Goal: Task Accomplishment & Management: Manage account settings

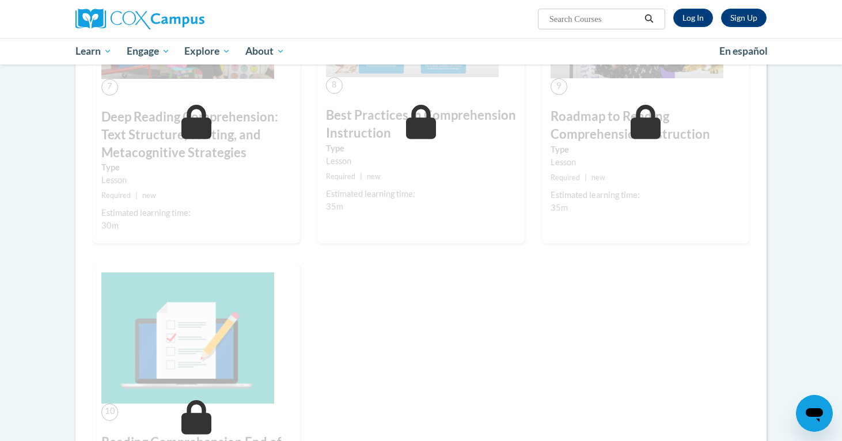
scroll to position [855, 0]
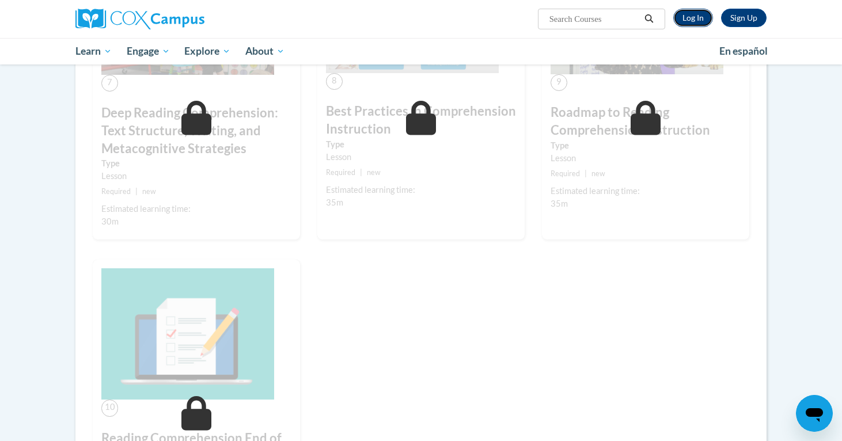
click at [699, 18] on link "Log In" at bounding box center [693, 18] width 40 height 18
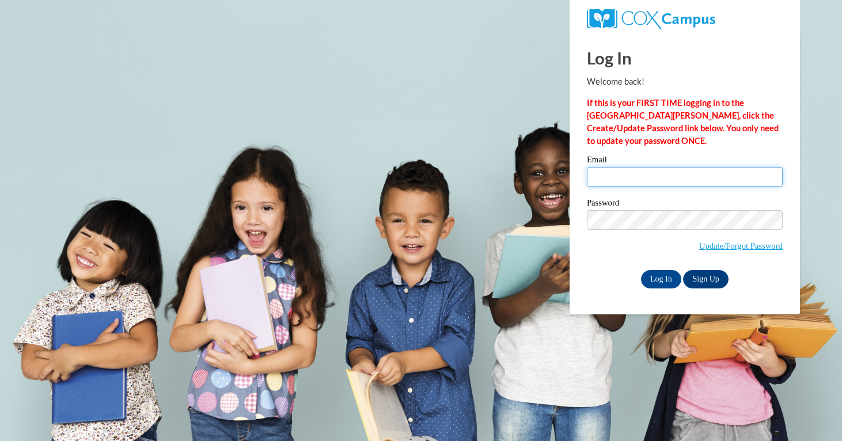
click at [625, 172] on input "Email" at bounding box center [685, 177] width 196 height 20
type input "[EMAIL_ADDRESS][DOMAIN_NAME]"
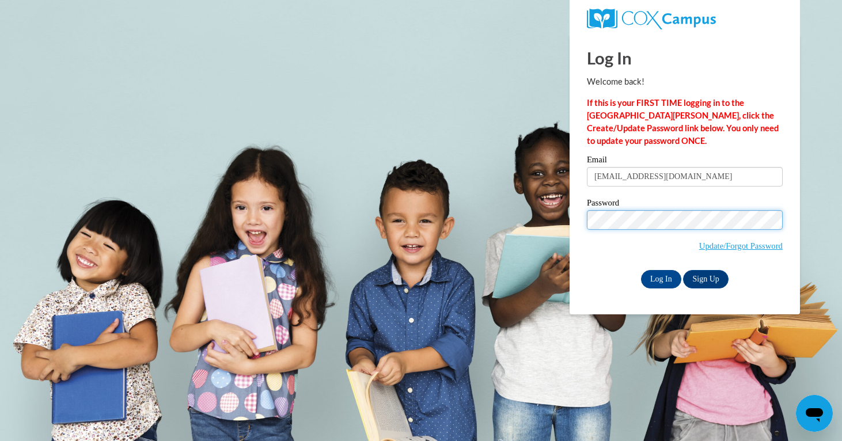
click at [641, 270] on input "Log In" at bounding box center [661, 279] width 40 height 18
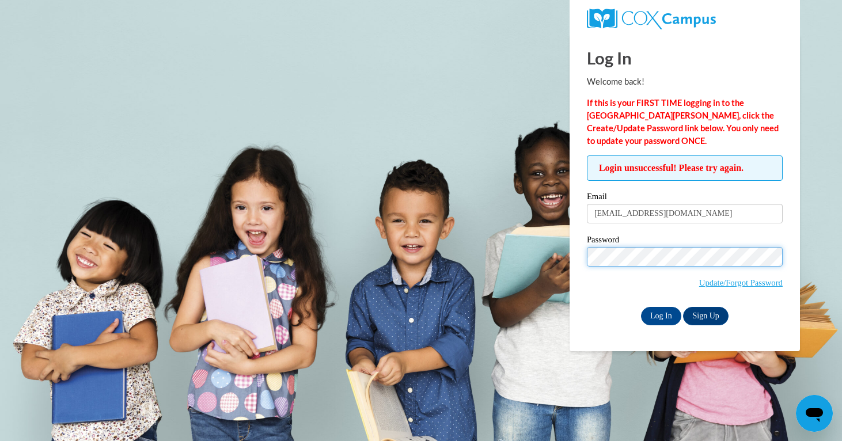
click at [641, 307] on input "Log In" at bounding box center [661, 316] width 40 height 18
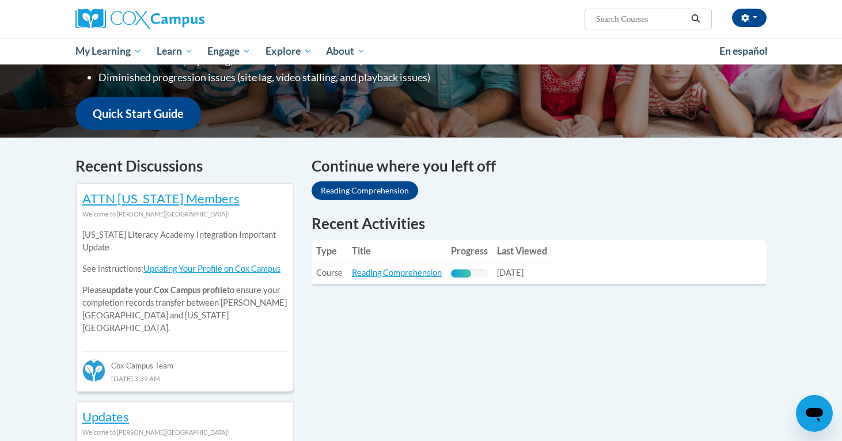
scroll to position [269, 0]
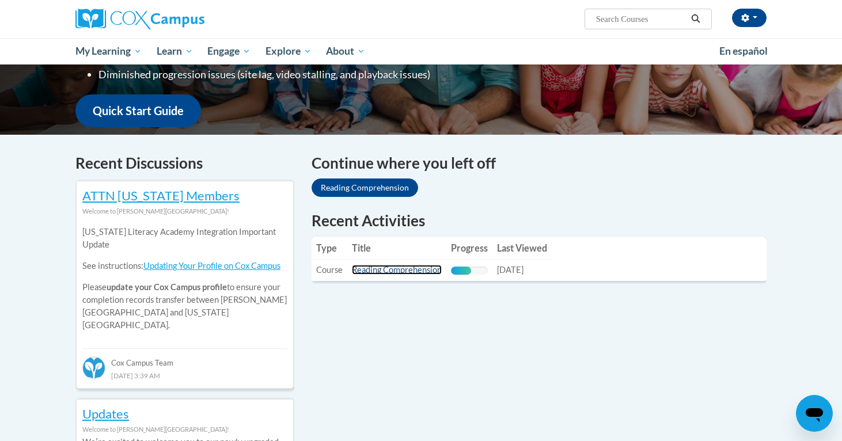
click at [379, 269] on link "Reading Comprehension" at bounding box center [397, 270] width 90 height 10
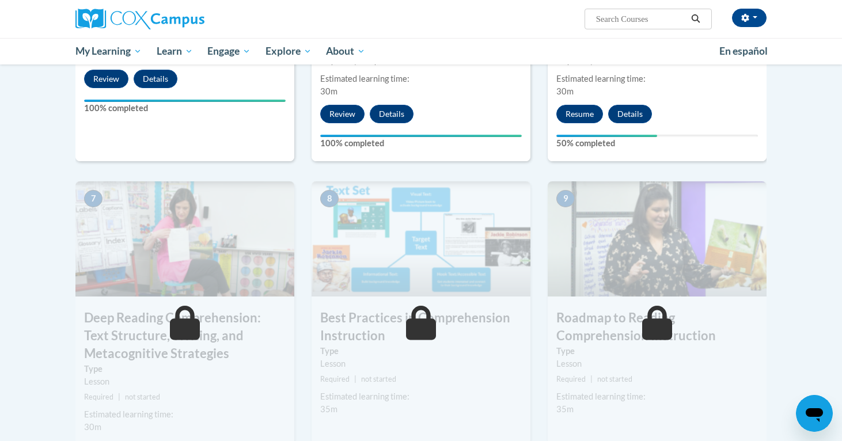
scroll to position [831, 0]
